Goal: Information Seeking & Learning: Learn about a topic

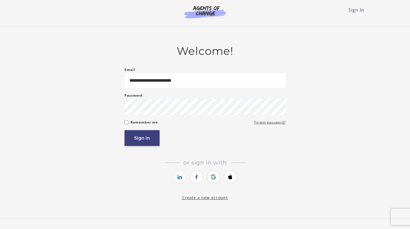
click at [147, 137] on button "Sign in" at bounding box center [142, 138] width 35 height 16
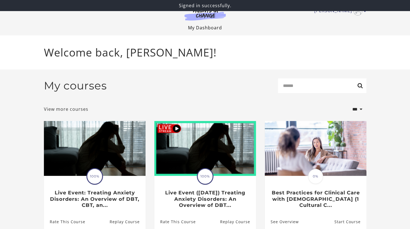
click at [210, 26] on link "My Dashboard" at bounding box center [205, 28] width 34 height 6
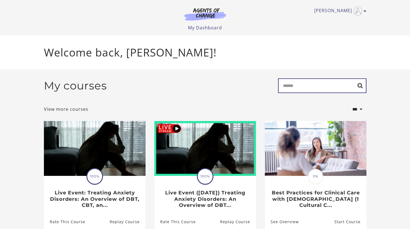
click at [305, 88] on input "Search" at bounding box center [322, 85] width 88 height 15
type input "*********"
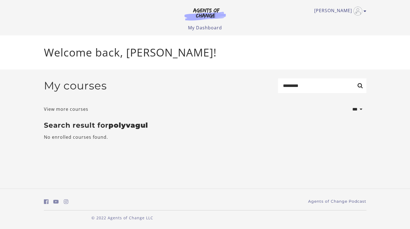
drag, startPoint x: 156, startPoint y: 135, endPoint x: 148, endPoint y: 129, distance: 9.4
click at [148, 129] on div "**********" at bounding box center [206, 111] width 332 height 84
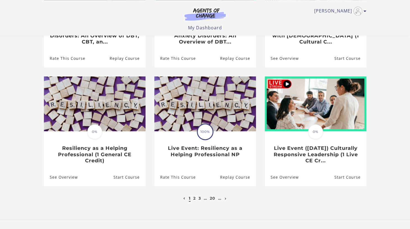
scroll to position [159, 0]
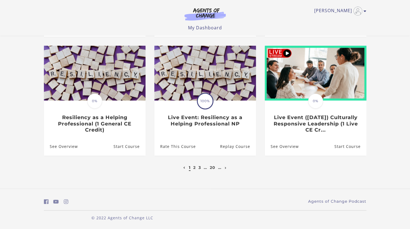
click at [300, 158] on li "Translation missing: en.liquid.partials.dashboard_course_card.progress_descript…" at bounding box center [316, 105] width 111 height 119
click at [195, 170] on link "2" at bounding box center [194, 167] width 2 height 5
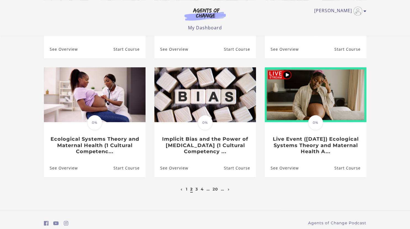
scroll to position [138, 0]
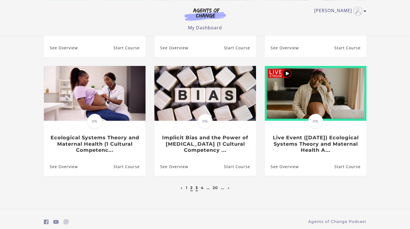
click at [198, 190] on link "3" at bounding box center [197, 187] width 2 height 5
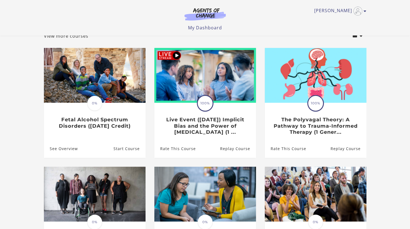
scroll to position [56, 0]
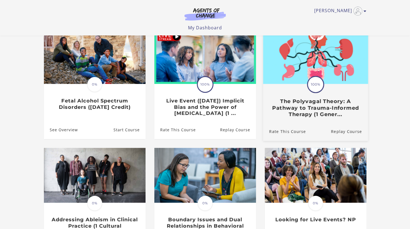
click at [319, 112] on h3 "The Polyvagal Theory: A Pathway to Trauma-Informed Therapy (1 Gener..." at bounding box center [315, 107] width 93 height 19
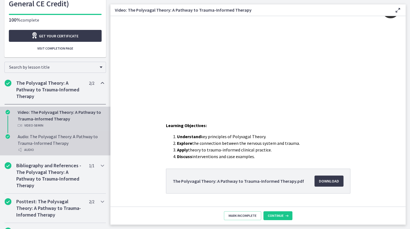
scroll to position [35, 0]
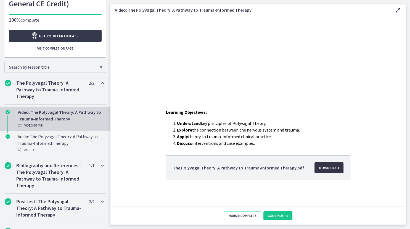
click at [328, 167] on span "Download Opens in a new window" at bounding box center [329, 167] width 20 height 7
